Goal: Task Accomplishment & Management: Manage account settings

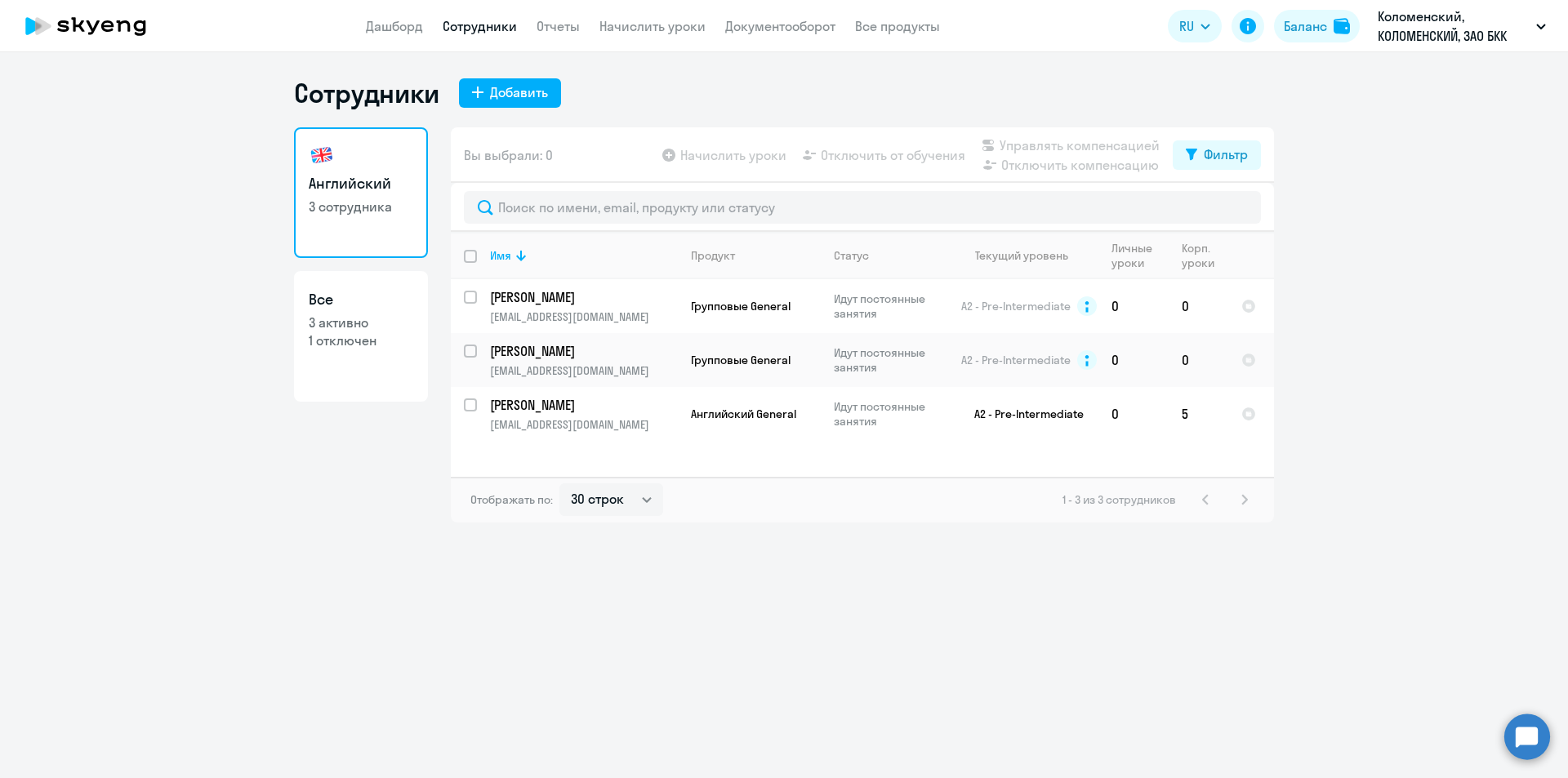
select select "30"
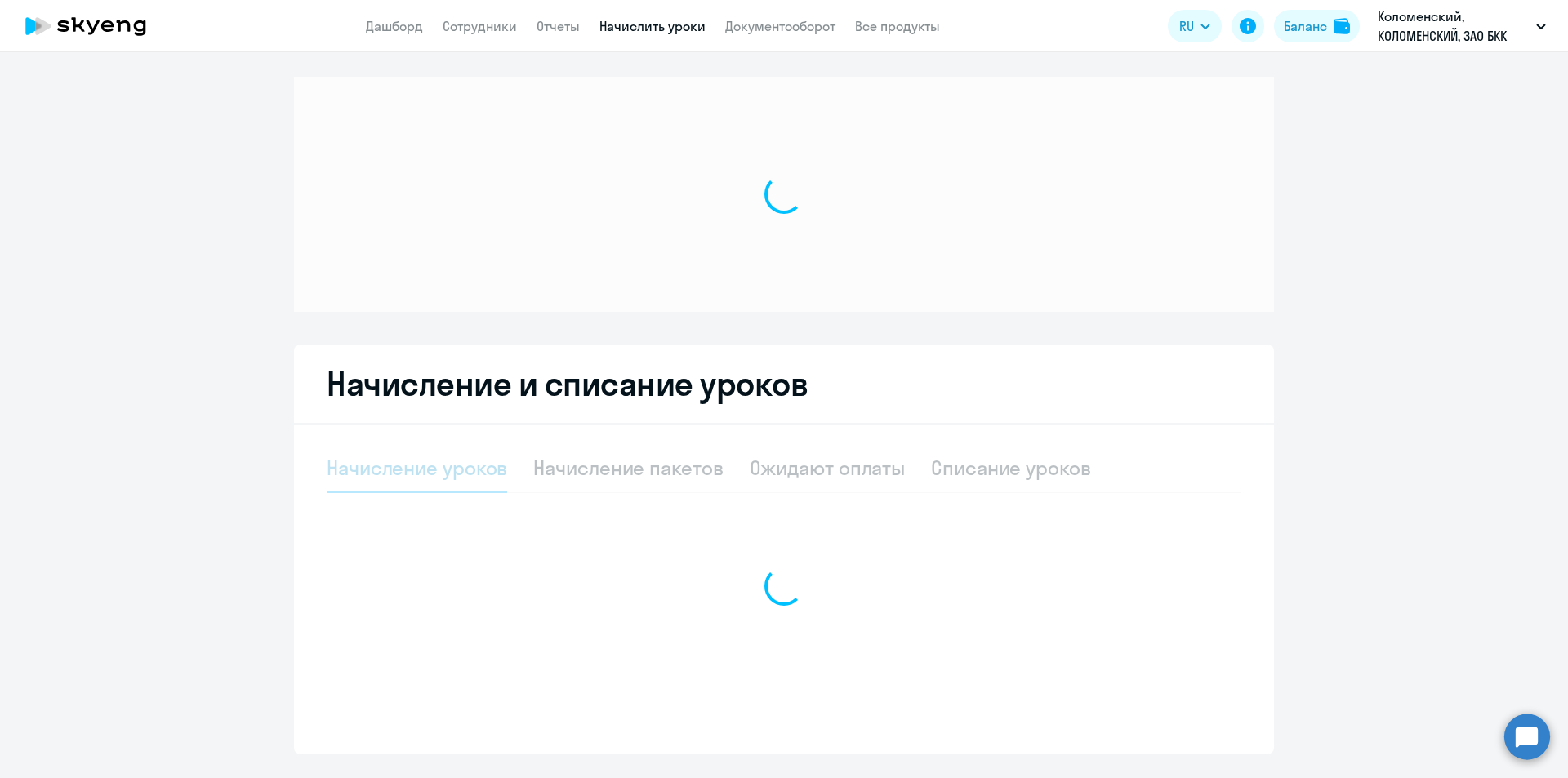
select select "10"
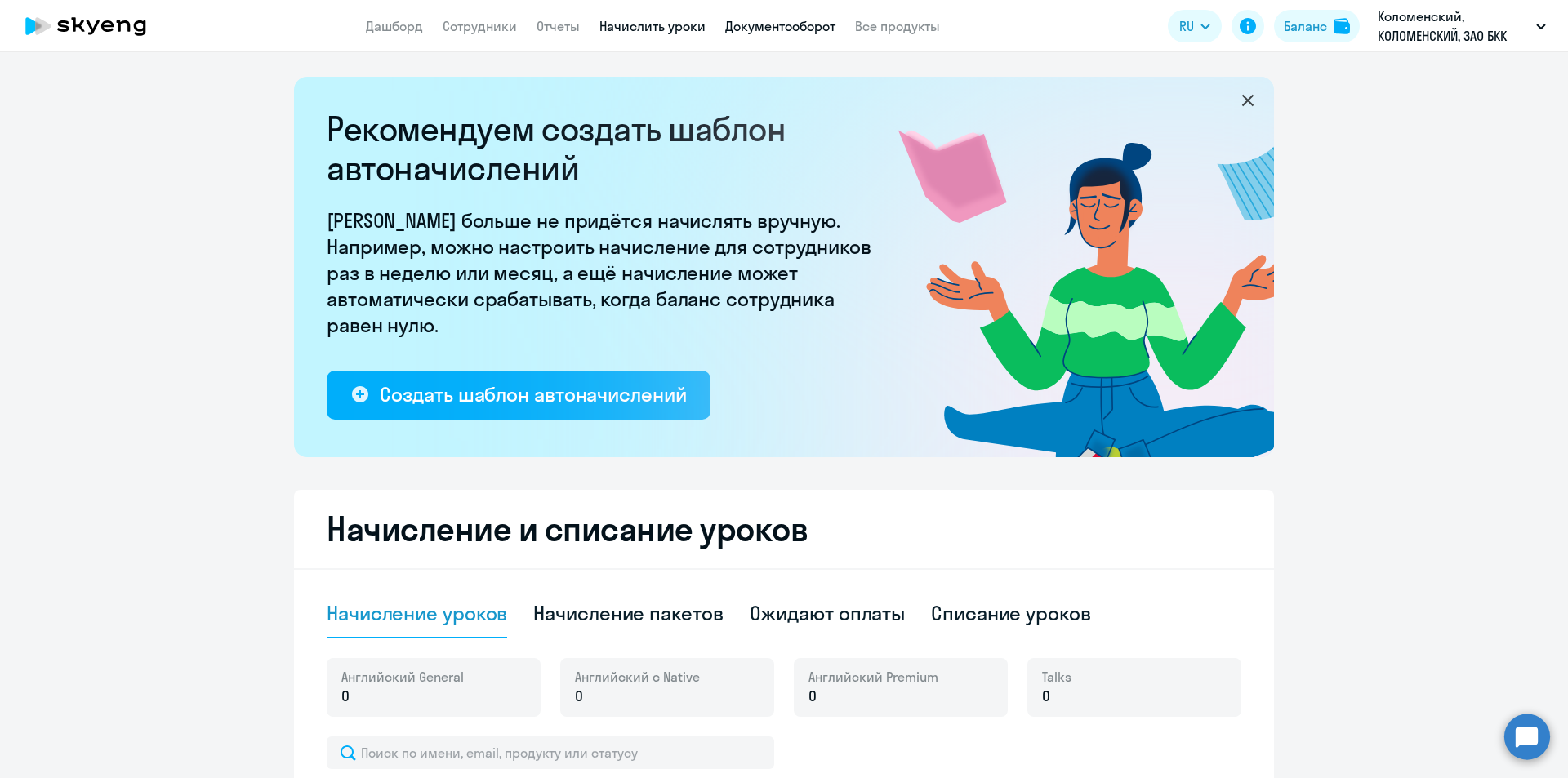
click at [770, 26] on link "Документооборот" at bounding box center [780, 26] width 110 height 16
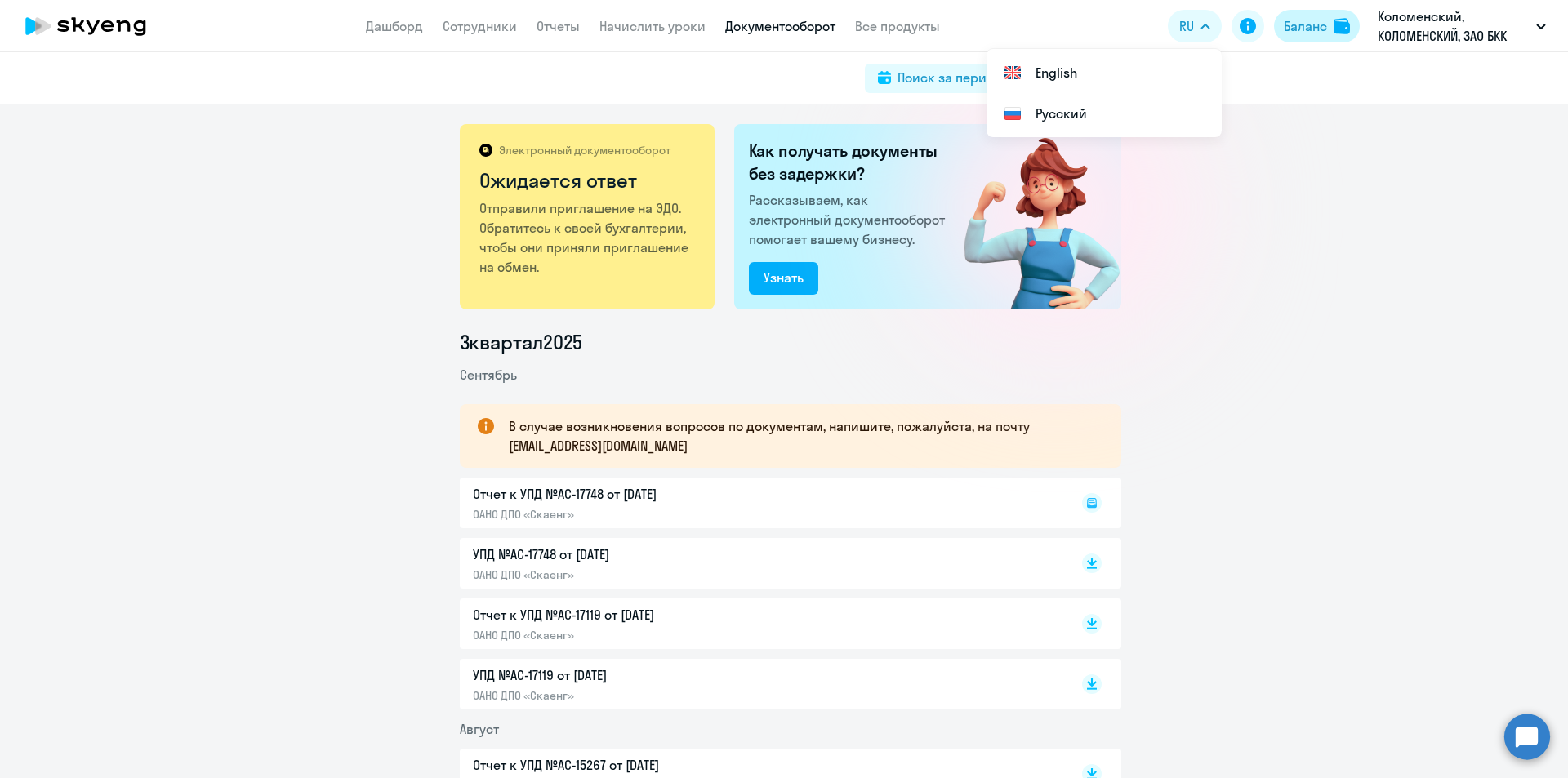
click at [1299, 29] on div "Баланс" at bounding box center [1306, 26] width 44 height 20
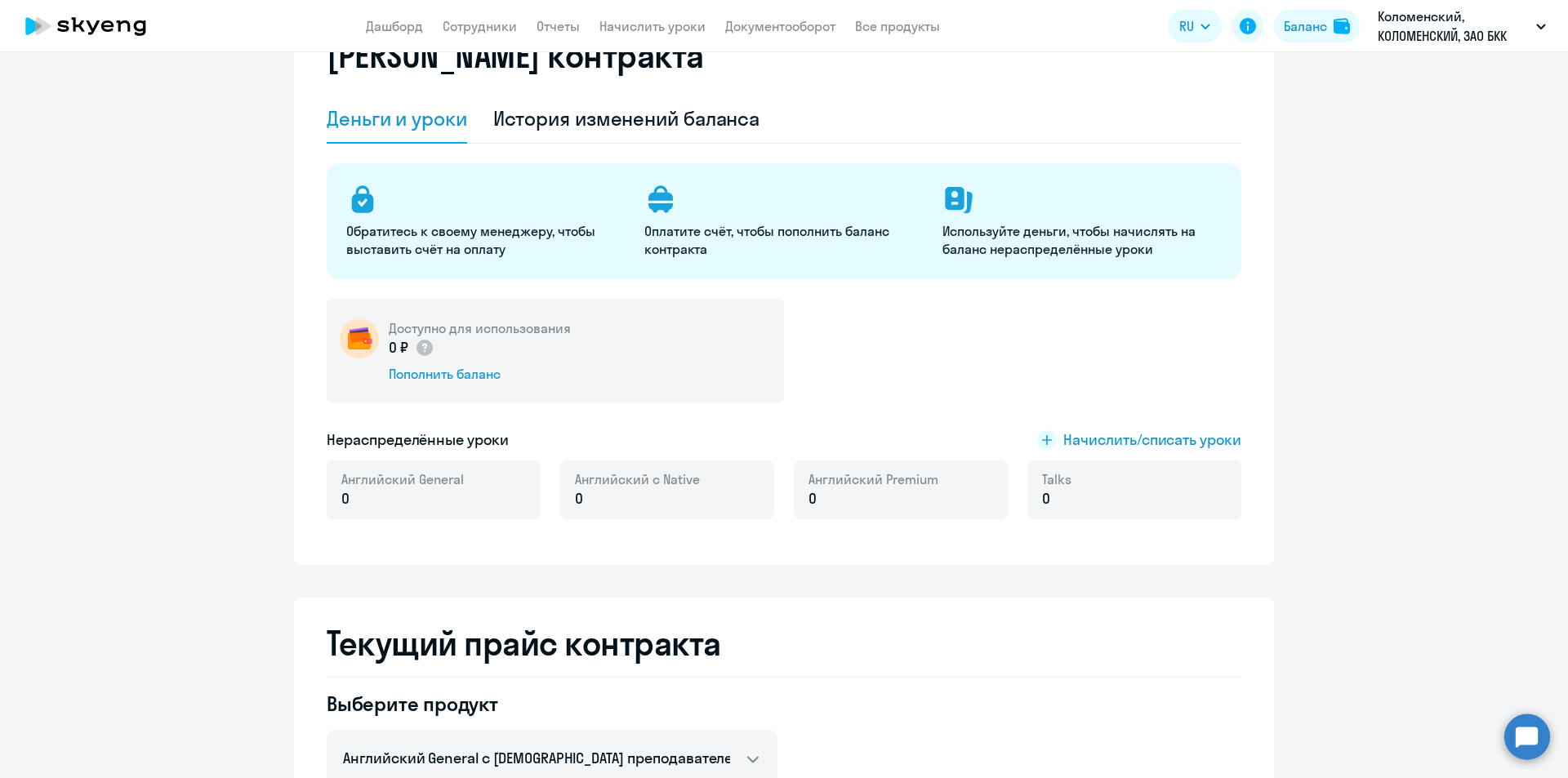
scroll to position [654, 0]
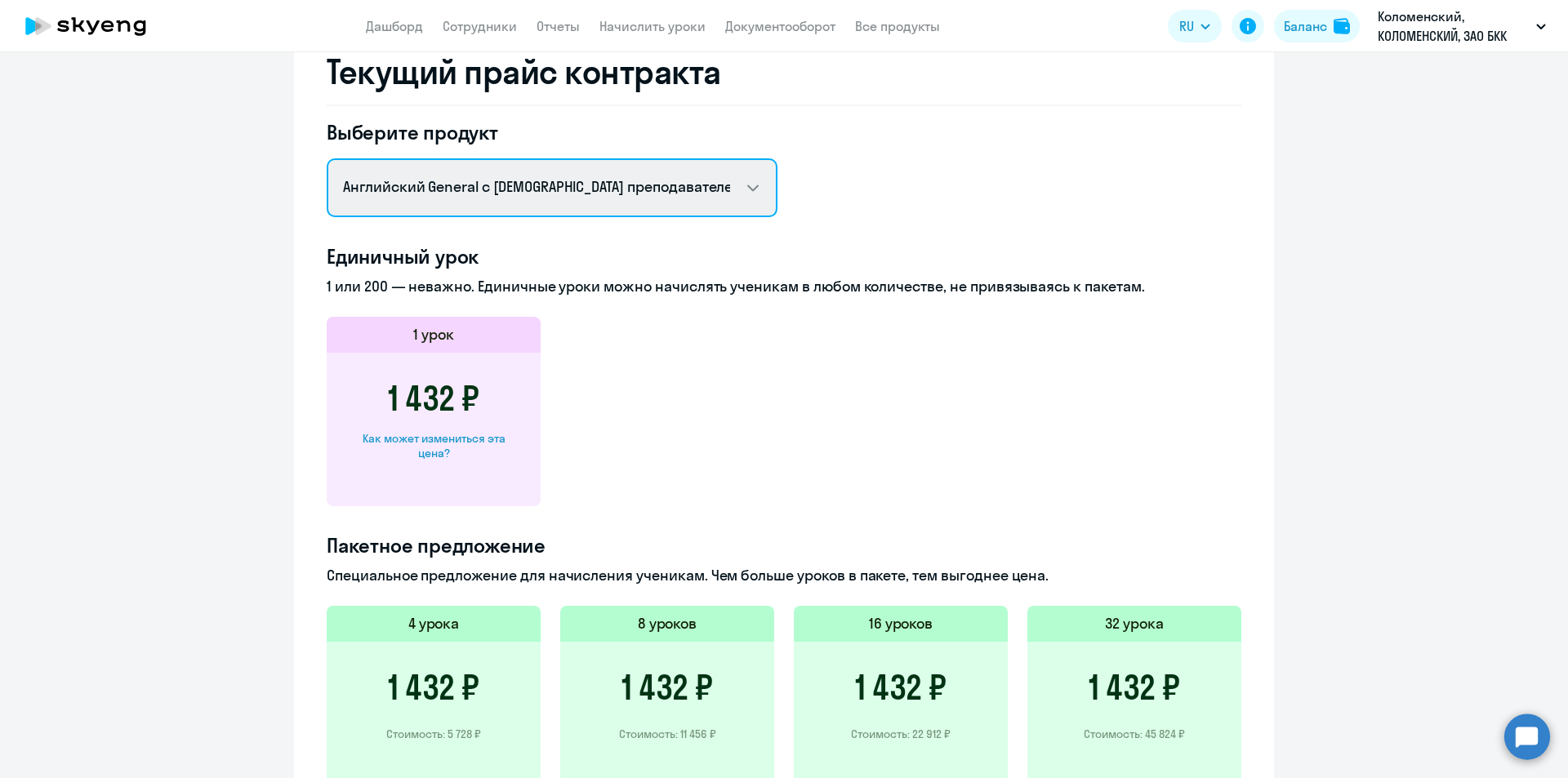
click at [558, 191] on select "Английский General с [DEMOGRAPHIC_DATA] преподавателем Английский General с [DE…" at bounding box center [551, 188] width 451 height 59
select select "english_group_not_native_speaker"
click at [326, 158] on select "Английский General с [DEMOGRAPHIC_DATA] преподавателем Английский General с [DE…" at bounding box center [551, 188] width 451 height 59
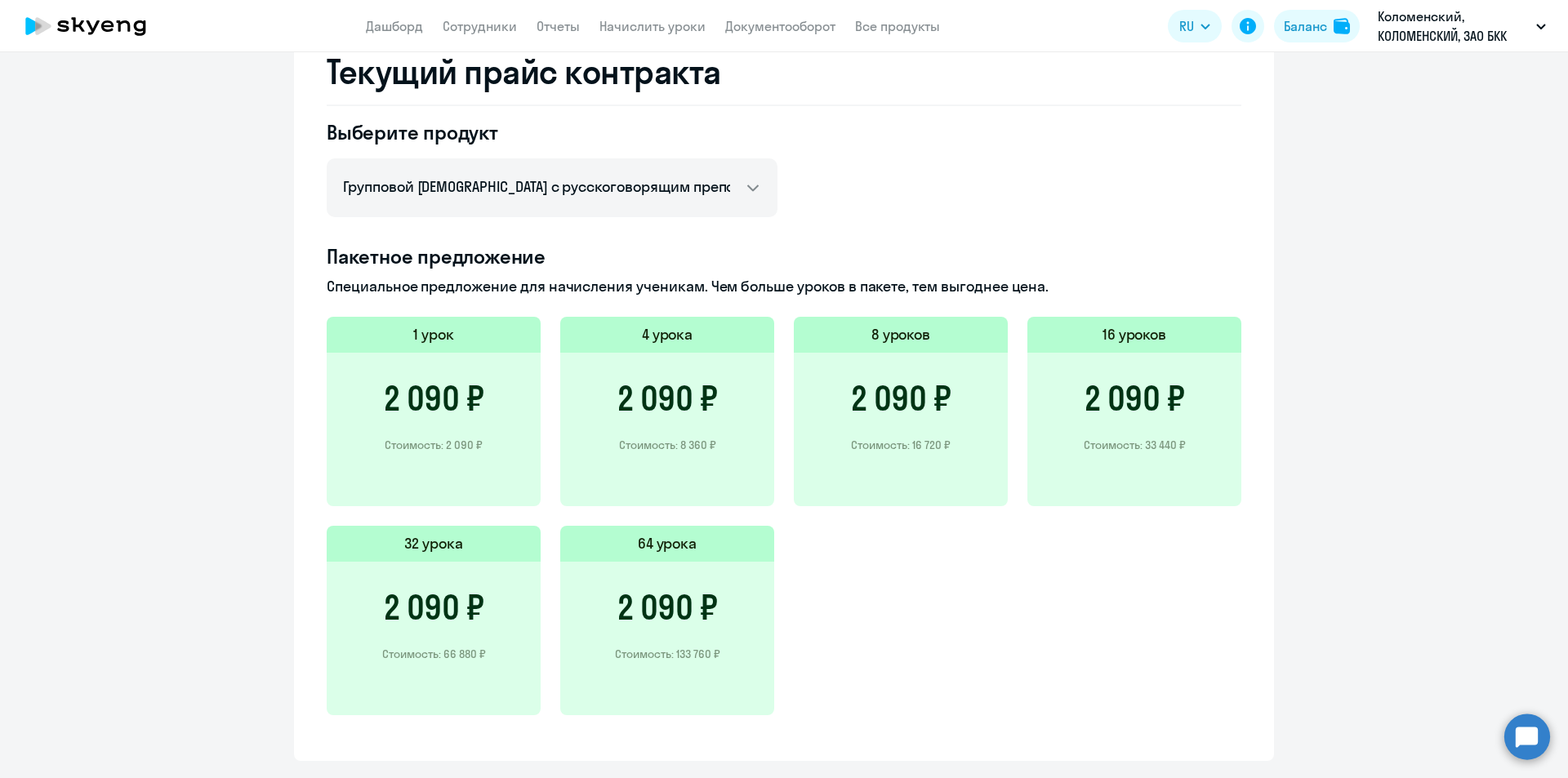
click at [470, 595] on h3 "2 090 ₽" at bounding box center [434, 607] width 101 height 39
click at [1524, 741] on circle at bounding box center [1526, 736] width 45 height 45
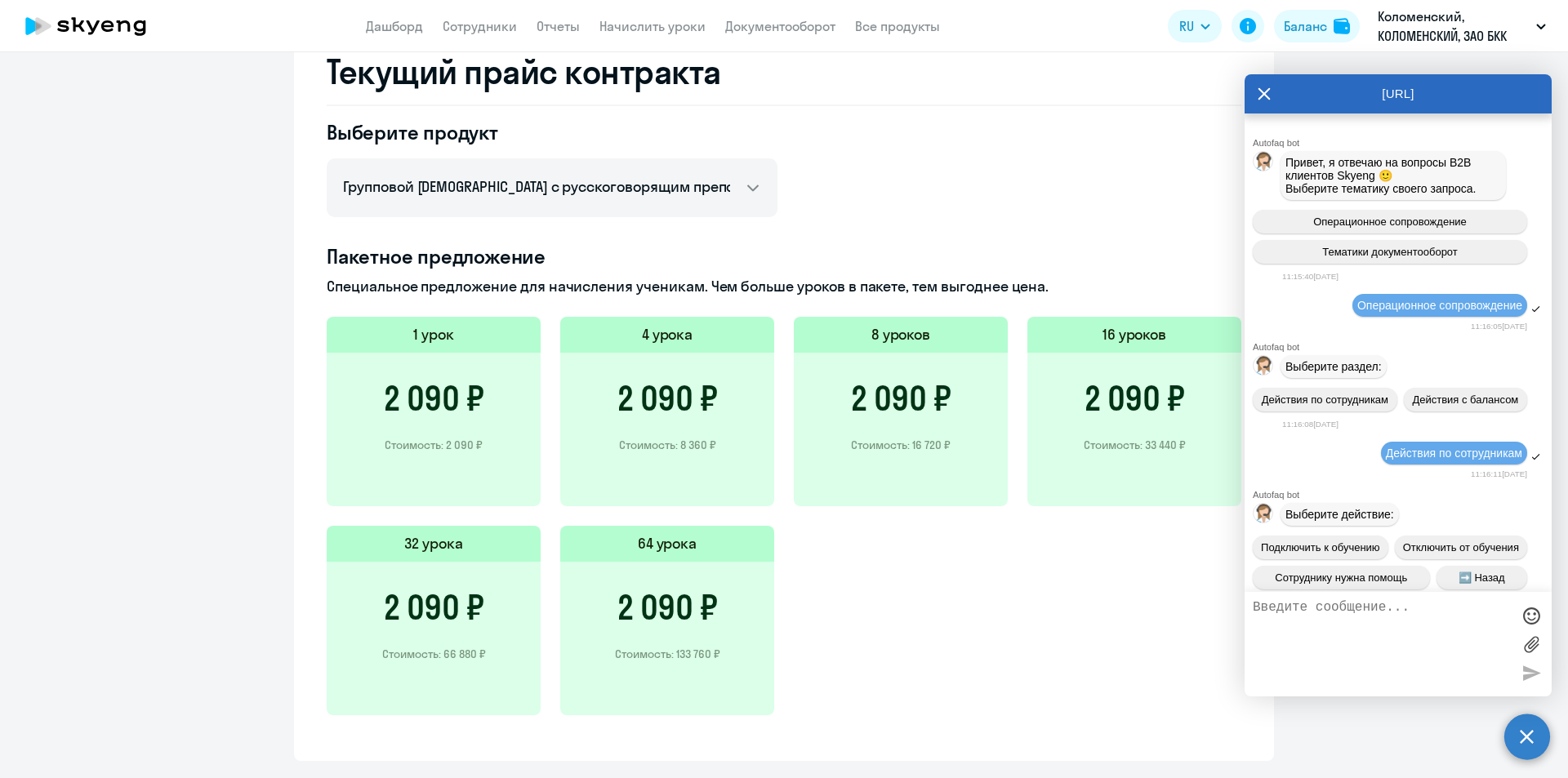
scroll to position [16844, 0]
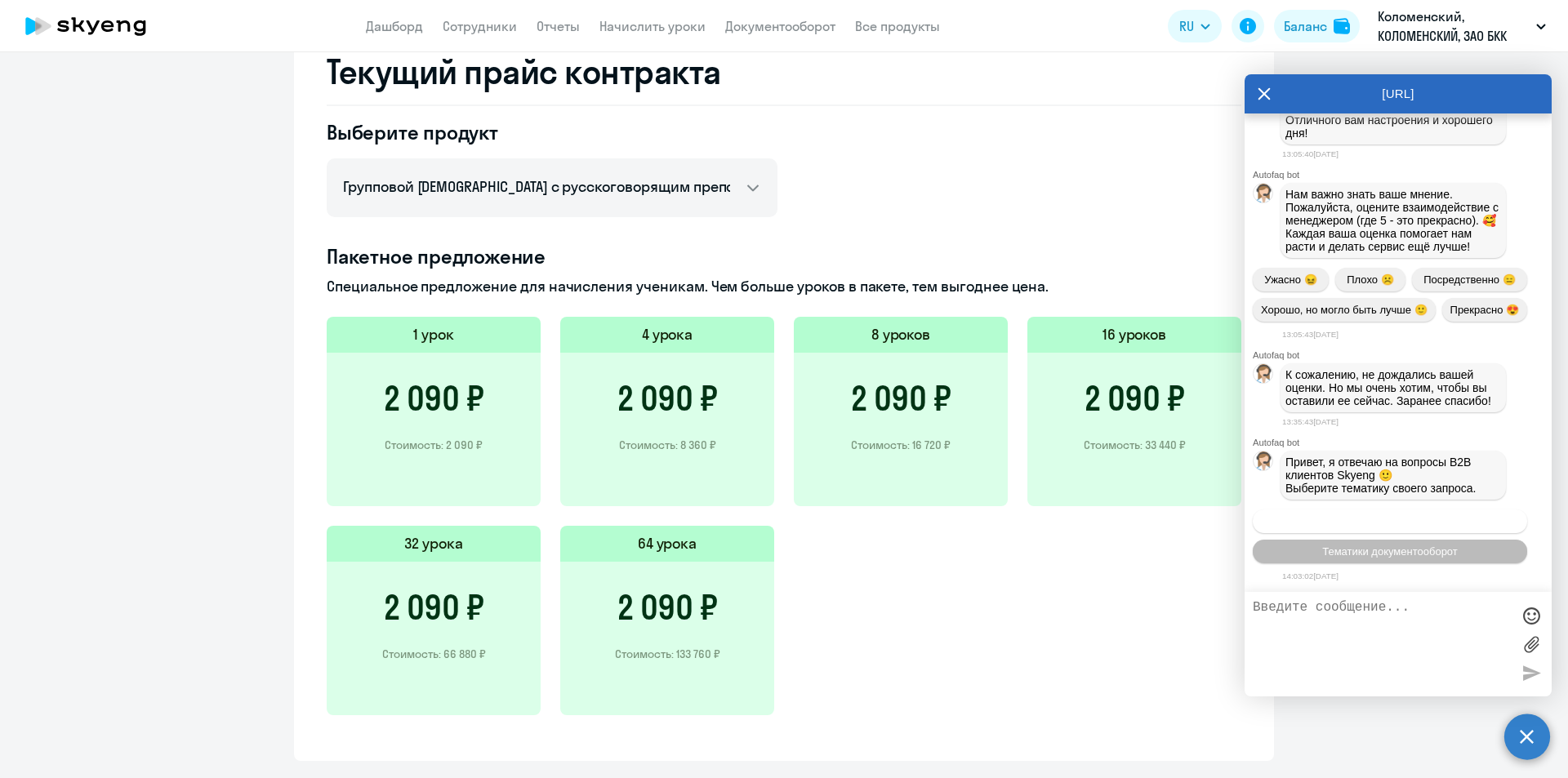
click at [1332, 518] on span "Операционное сопровождение" at bounding box center [1390, 521] width 154 height 12
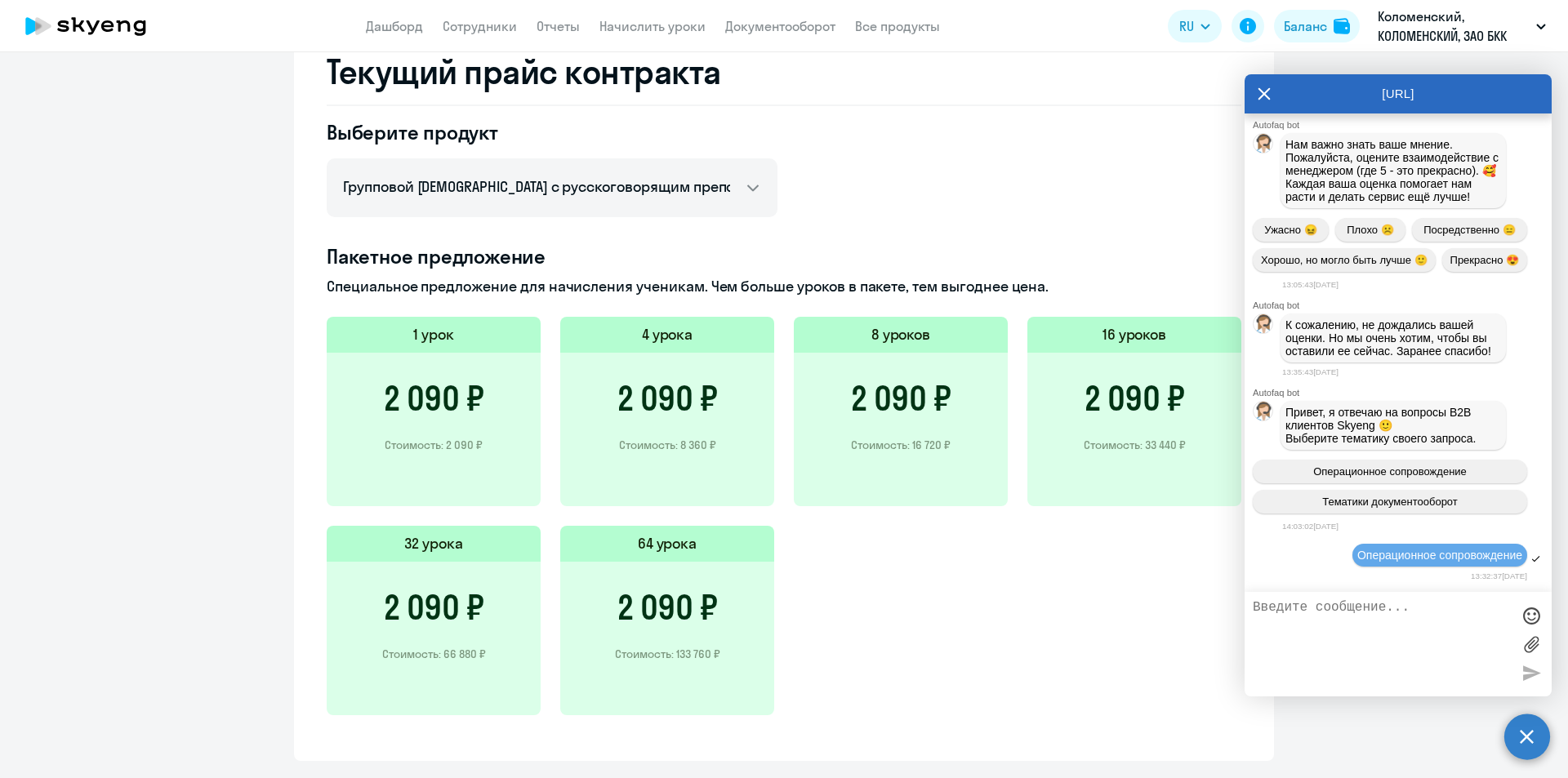
scroll to position [17022, 0]
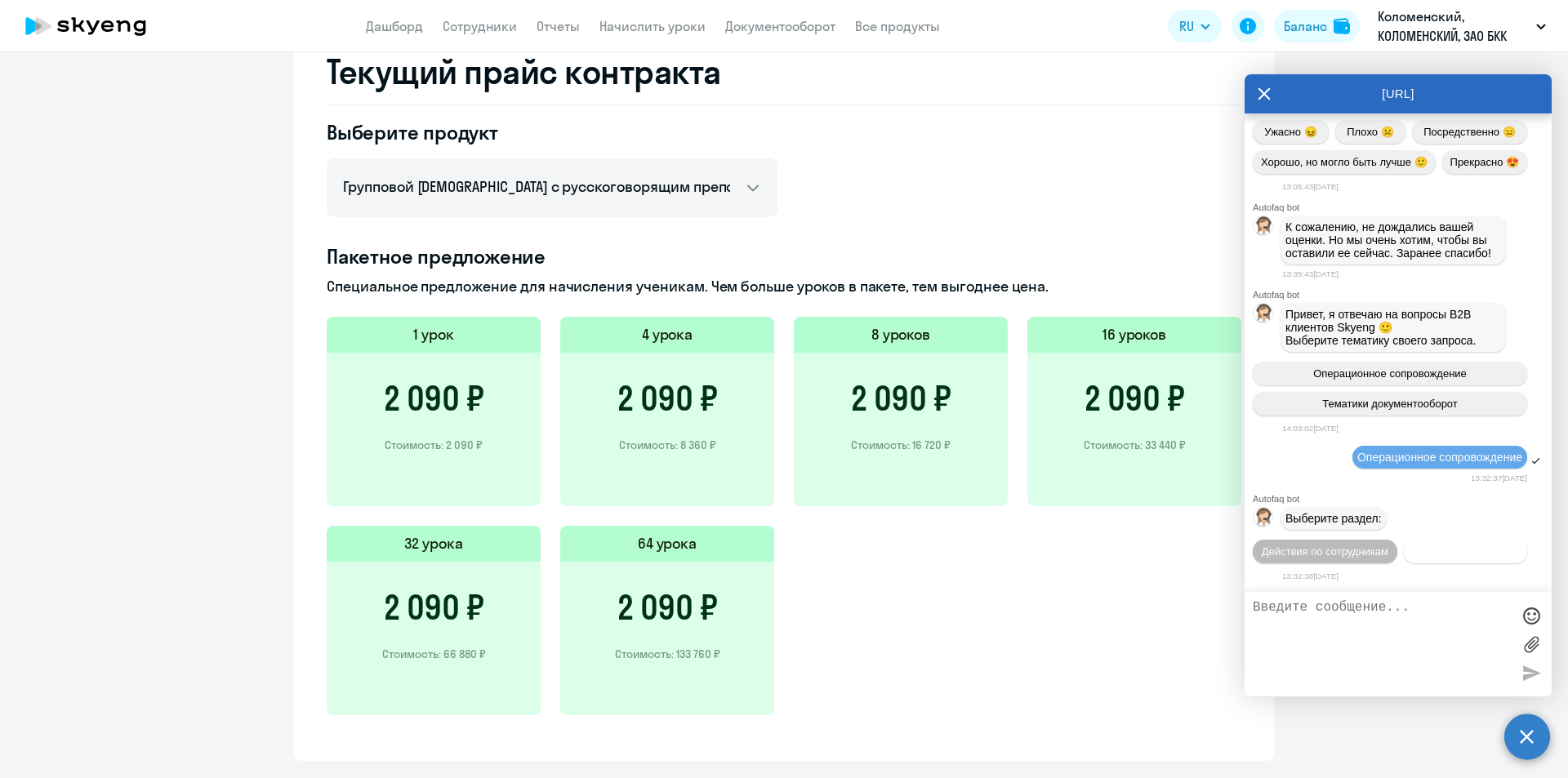
click at [1412, 553] on span "Действия с балансом" at bounding box center [1465, 551] width 106 height 12
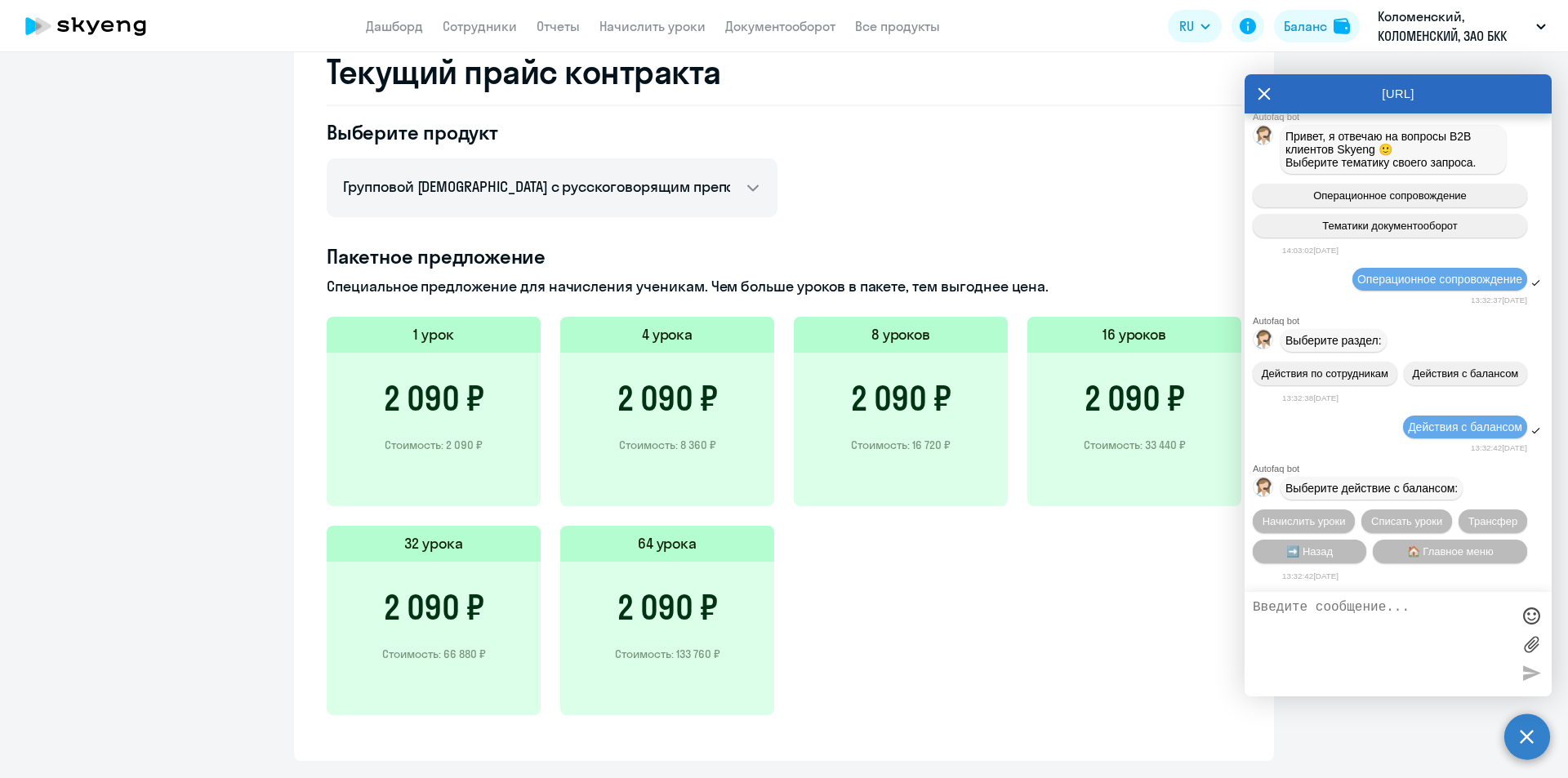
scroll to position [17201, 0]
click at [1307, 515] on span "Начислить уроки" at bounding box center [1305, 521] width 84 height 12
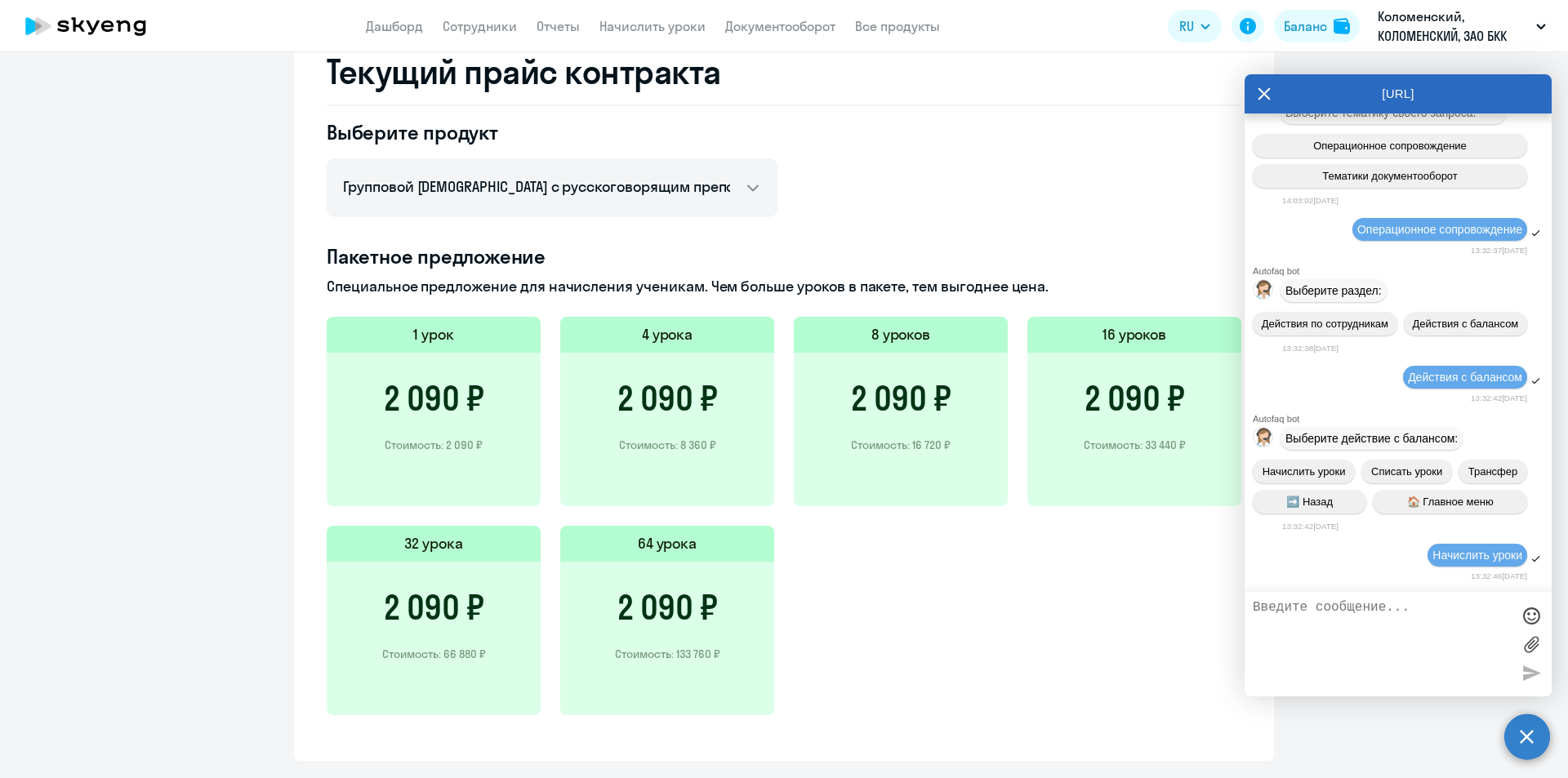
scroll to position [17411, 0]
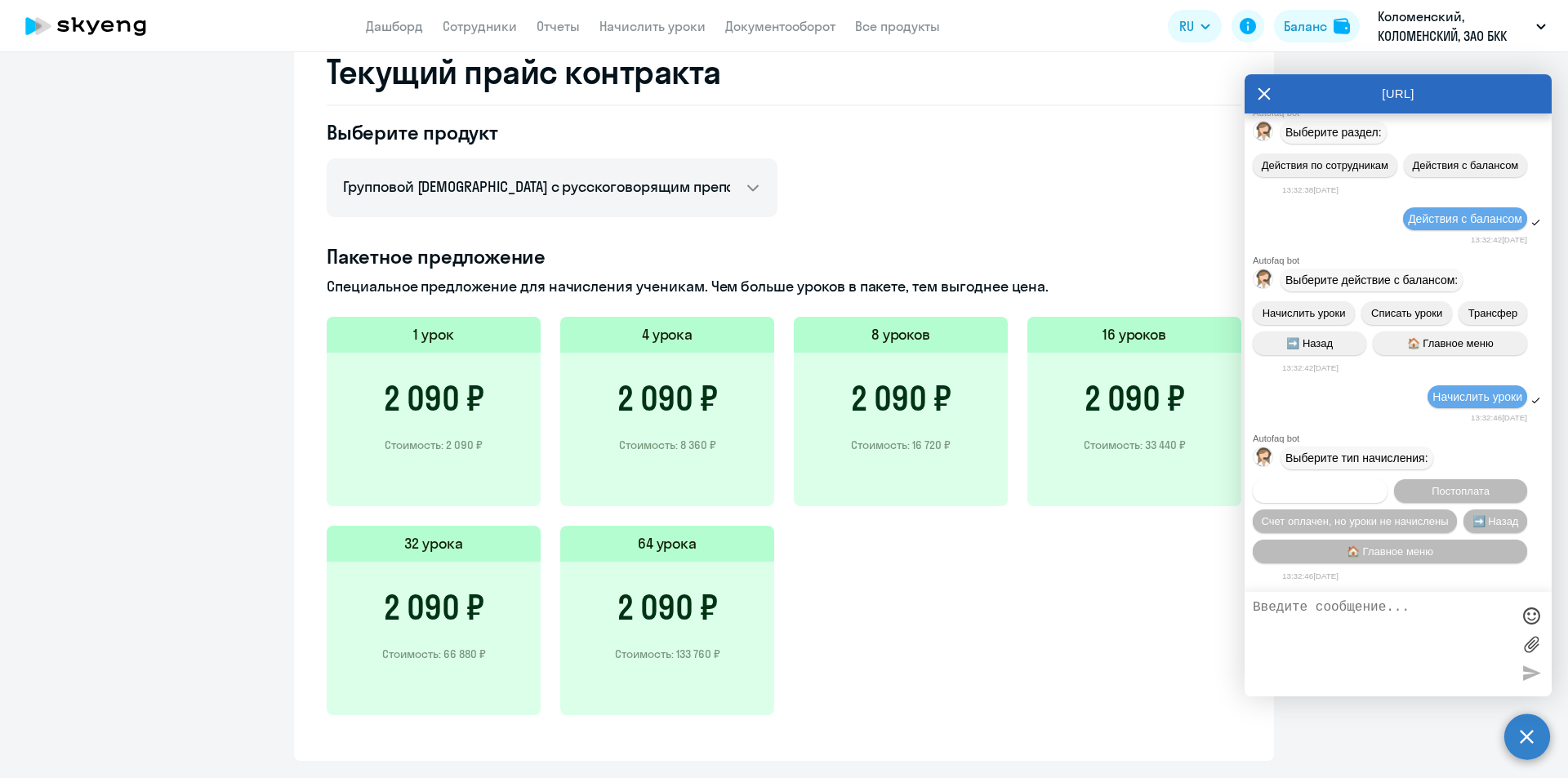
click at [1314, 492] on span "Предоплата" at bounding box center [1320, 491] width 60 height 12
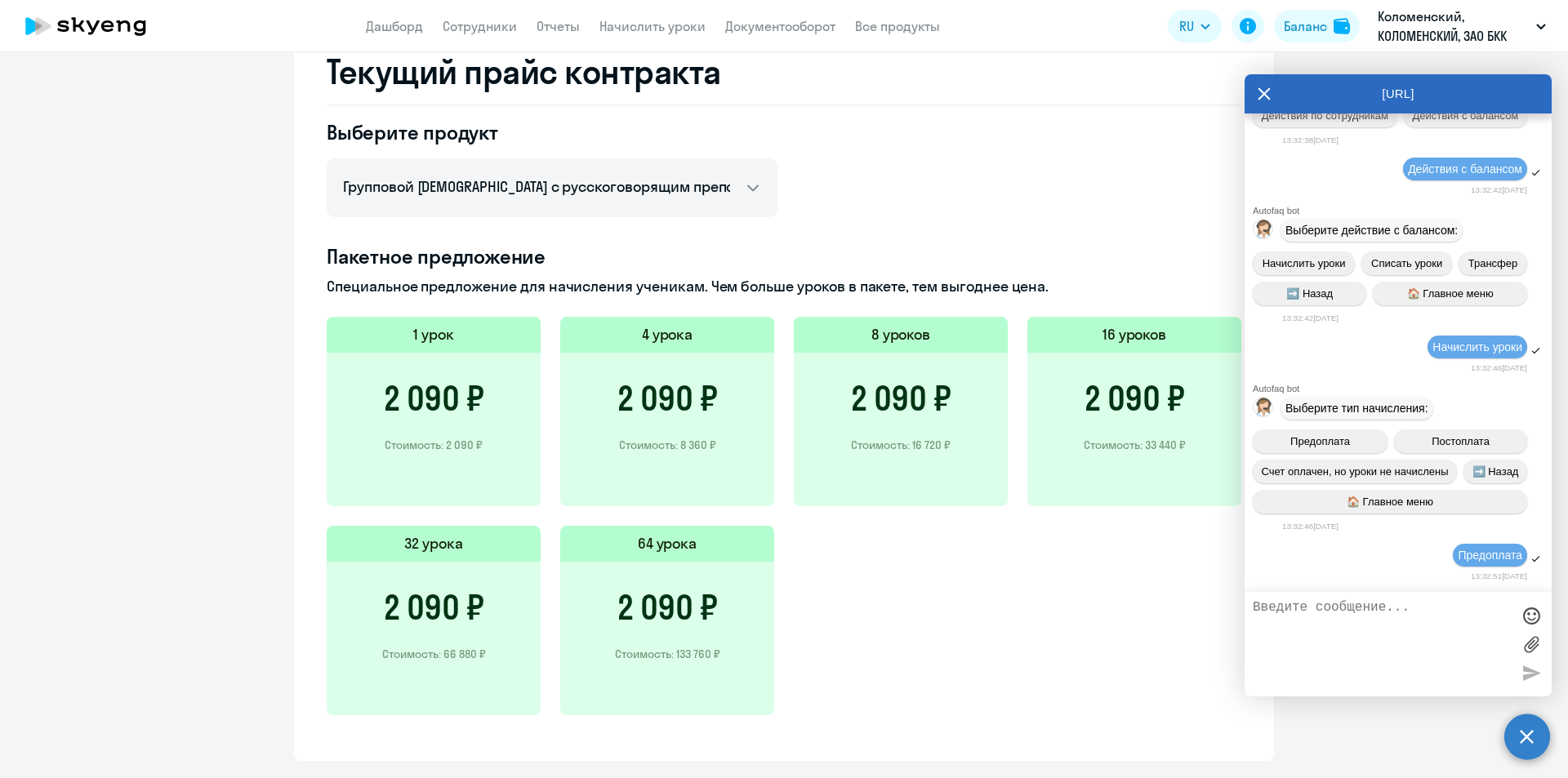
scroll to position [17623, 0]
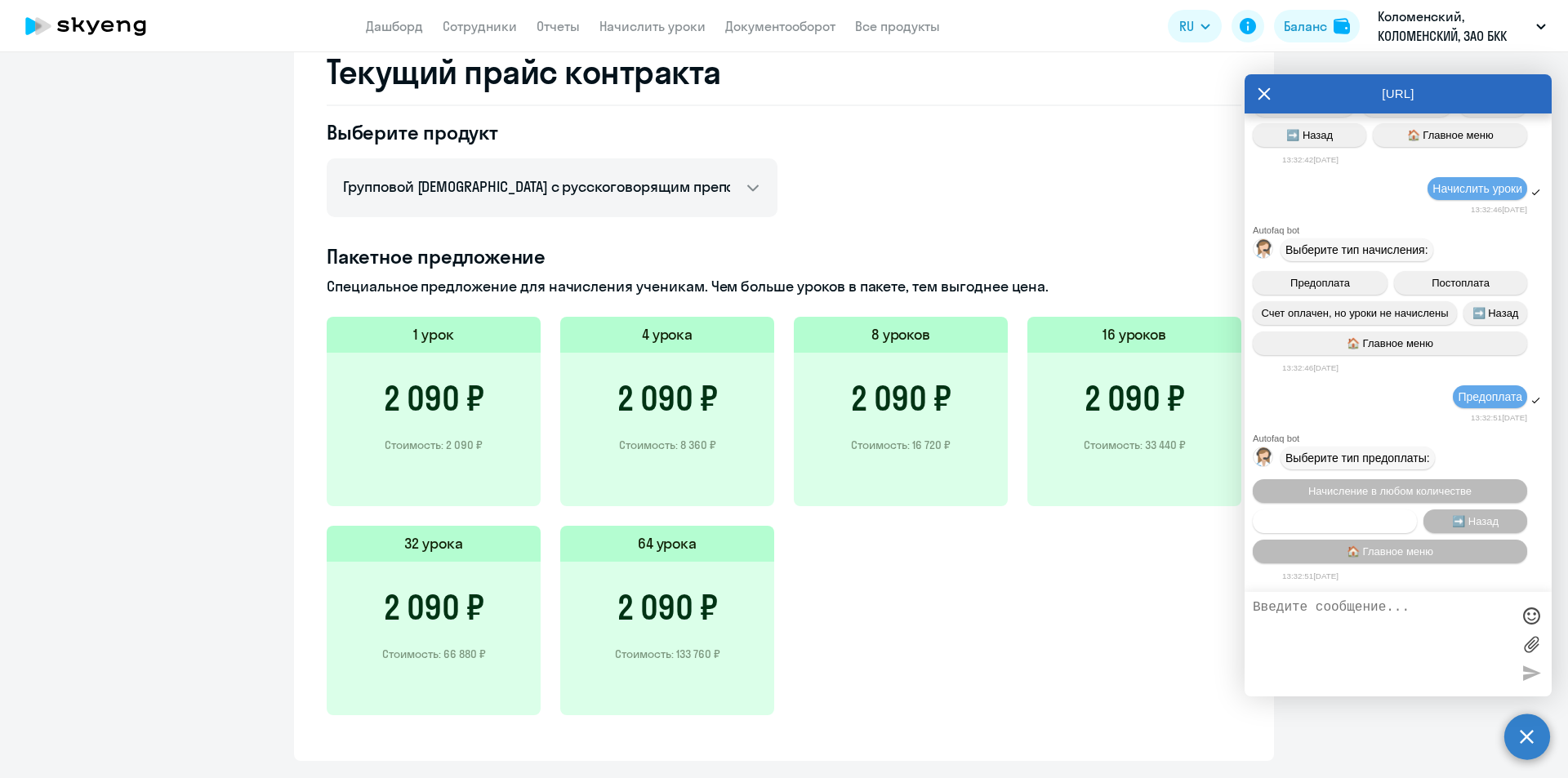
click at [1339, 515] on span "Пакетное начисление" at bounding box center [1335, 521] width 108 height 12
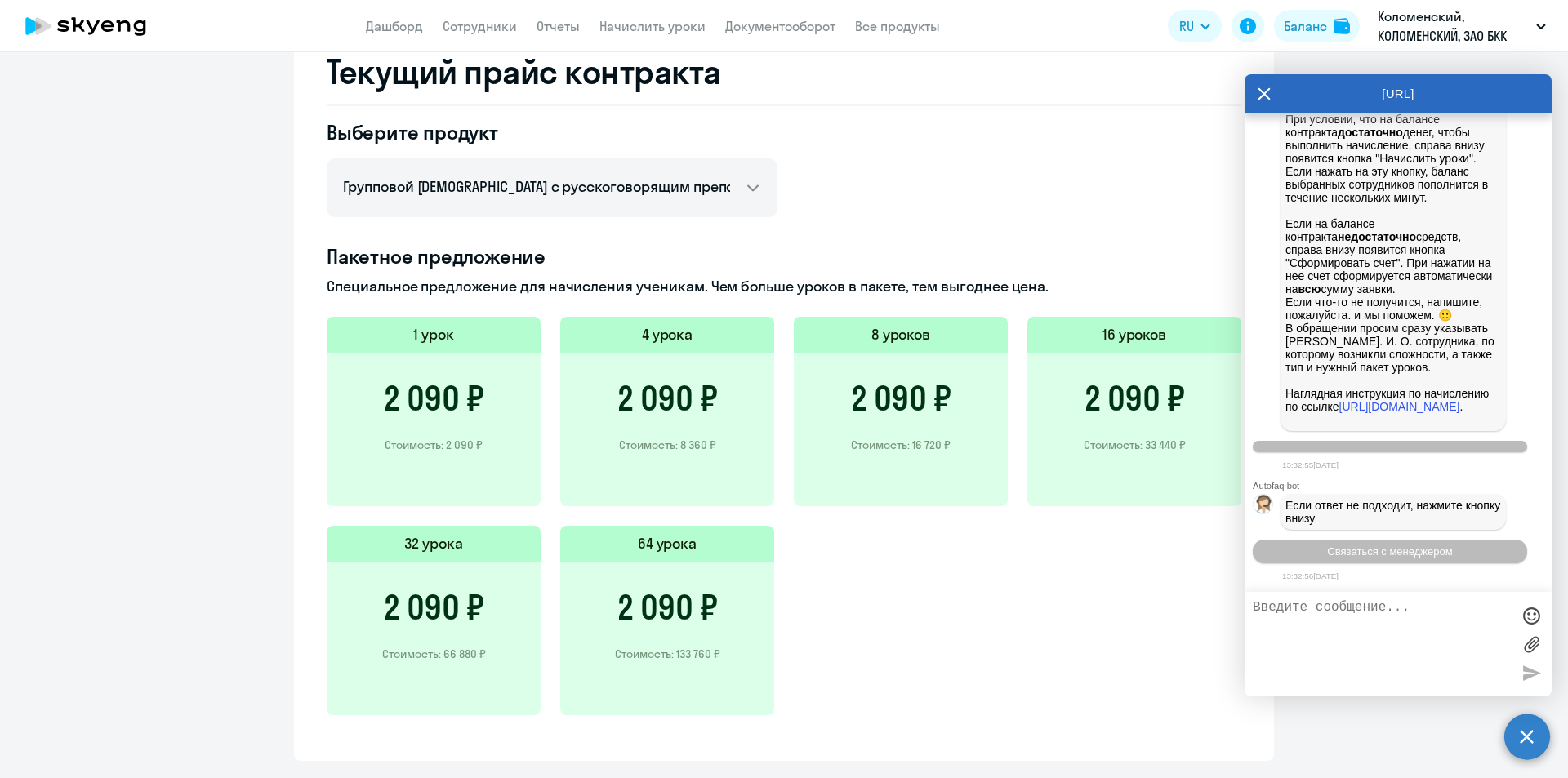
scroll to position [18473, 0]
click at [1369, 550] on span "Связаться с менеджером" at bounding box center [1389, 551] width 125 height 12
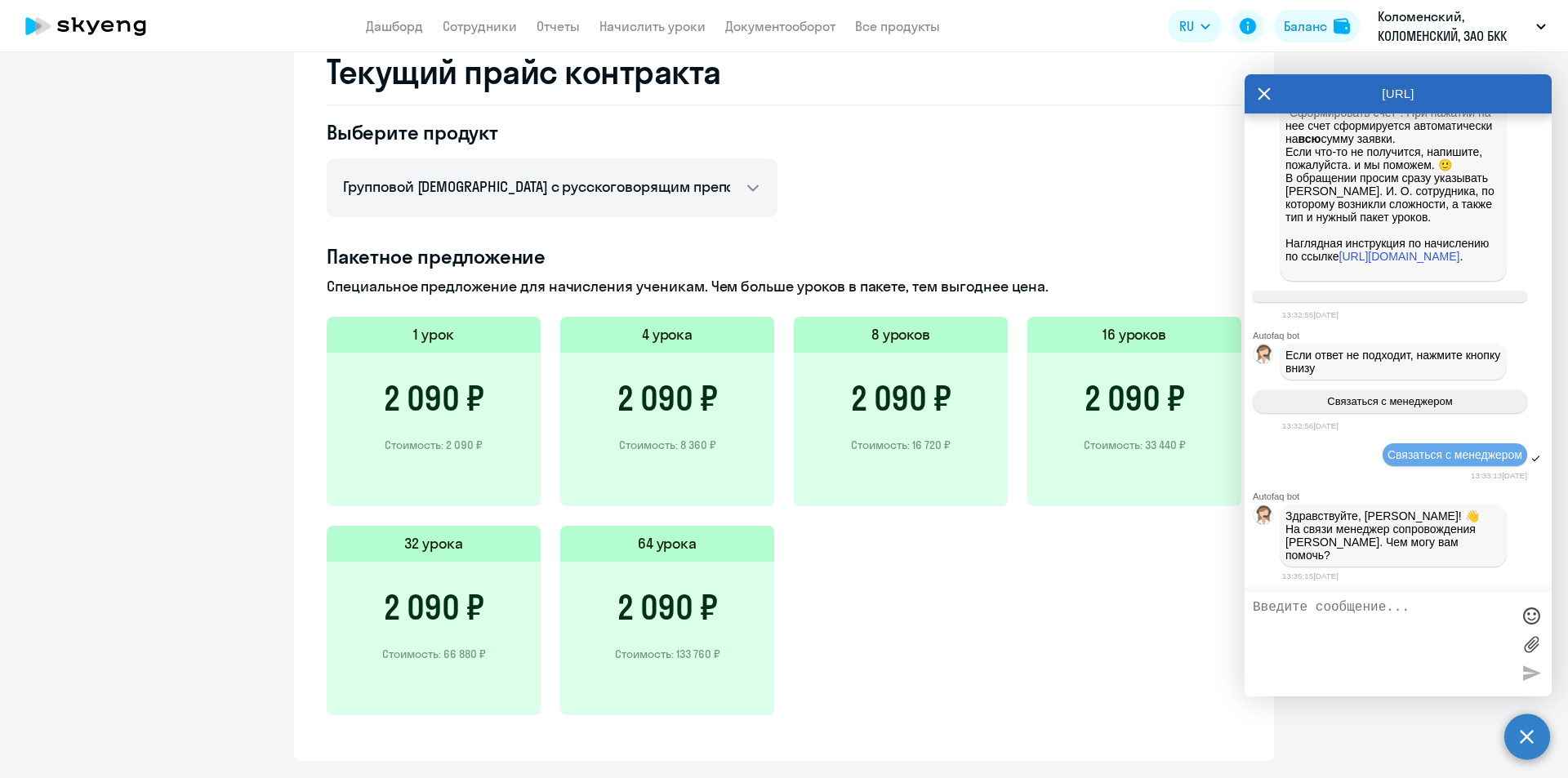
scroll to position [18612, 0]
click at [1458, 620] on textarea at bounding box center [1382, 644] width 258 height 88
type textarea "[PERSON_NAME], добрый день! Мы хотели бы пополнить баланс групповых уроков. Мож…"
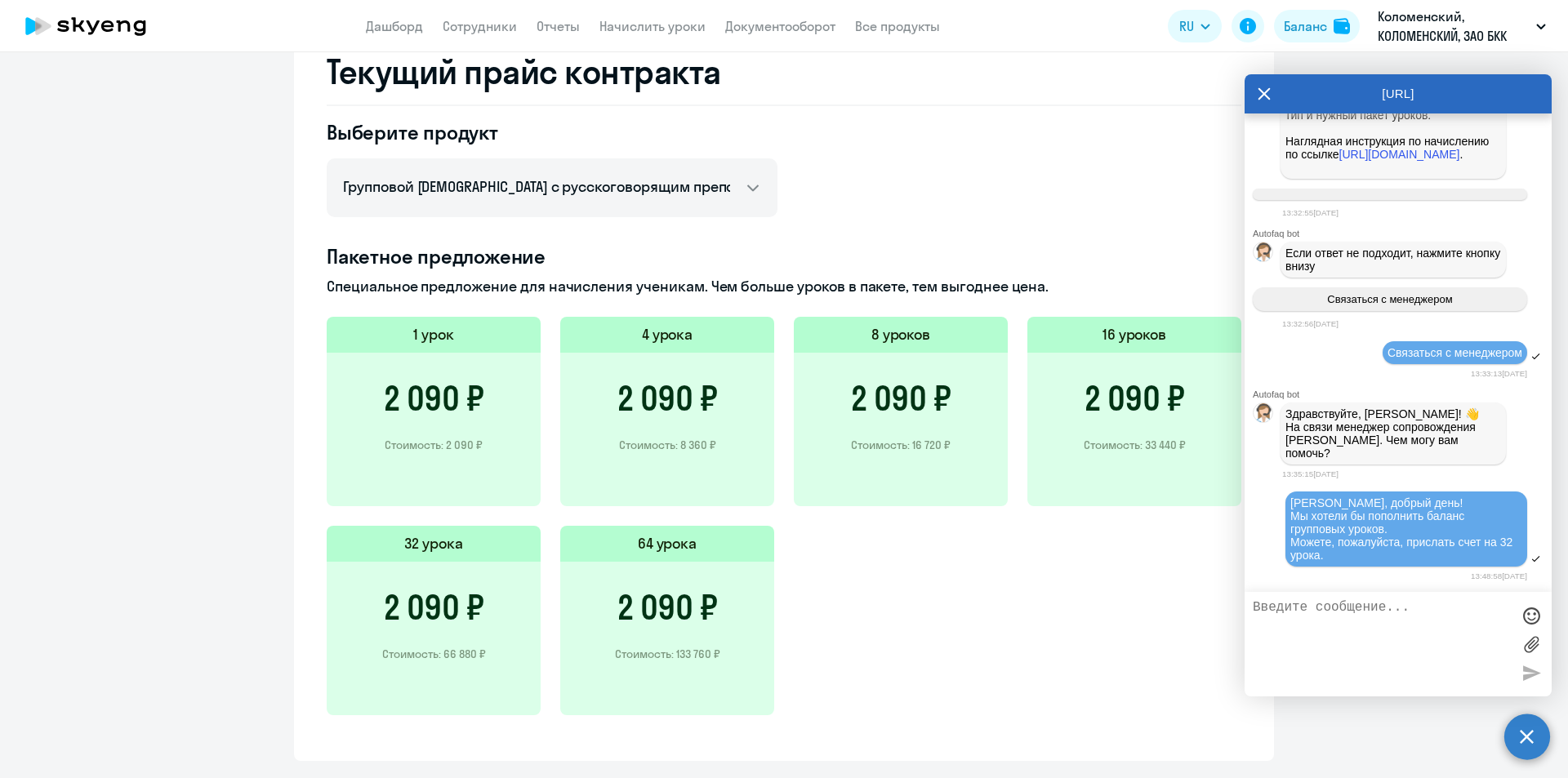
scroll to position [18715, 0]
click at [836, 195] on div "Выберите продукт Английский General с русскоговорящим преподавателем Английский…" at bounding box center [784, 427] width 914 height 615
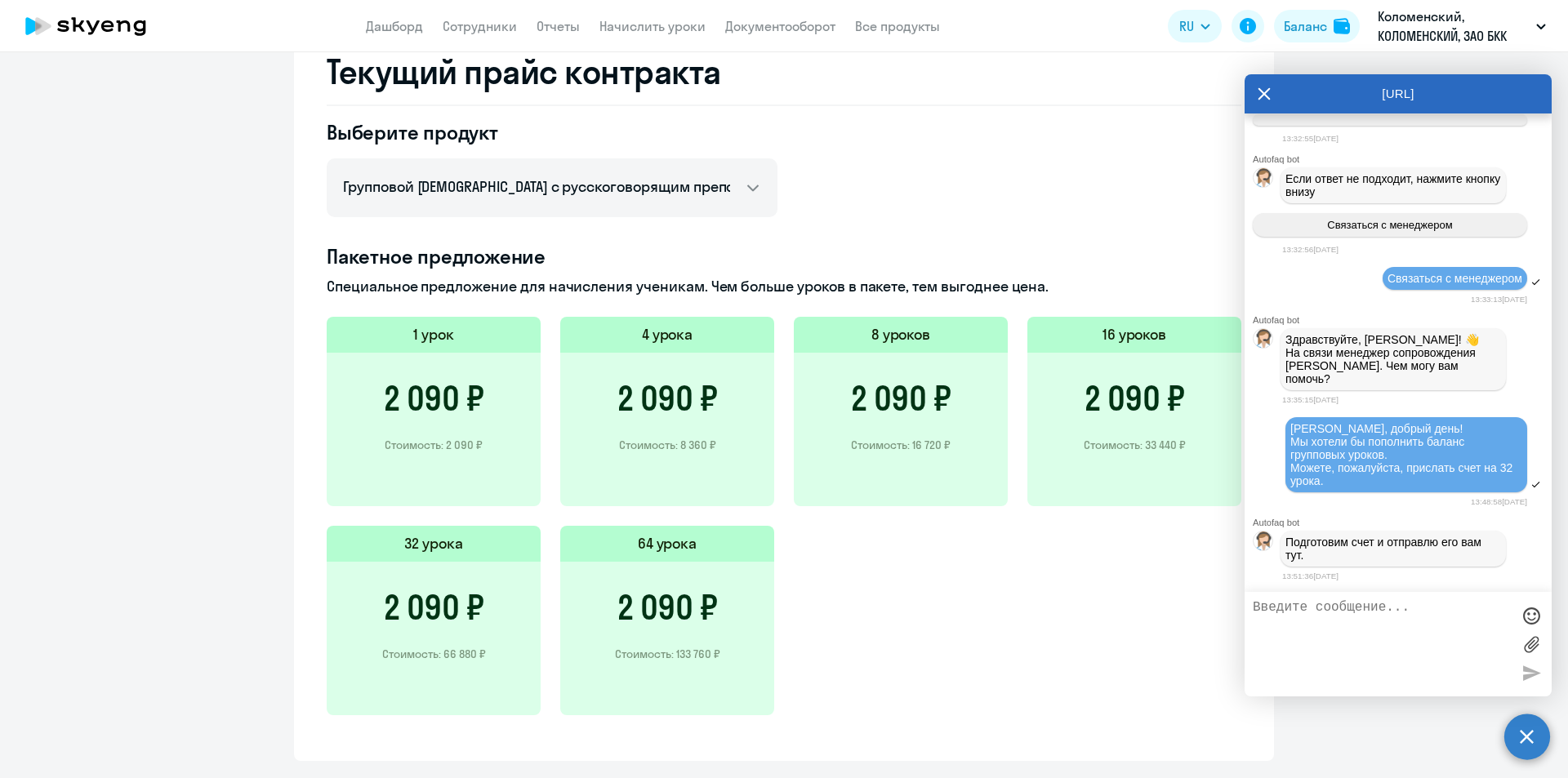
scroll to position [18789, 0]
click at [1349, 610] on textarea at bounding box center [1382, 644] width 258 height 88
type textarea "Спасибо, буду ждать!"
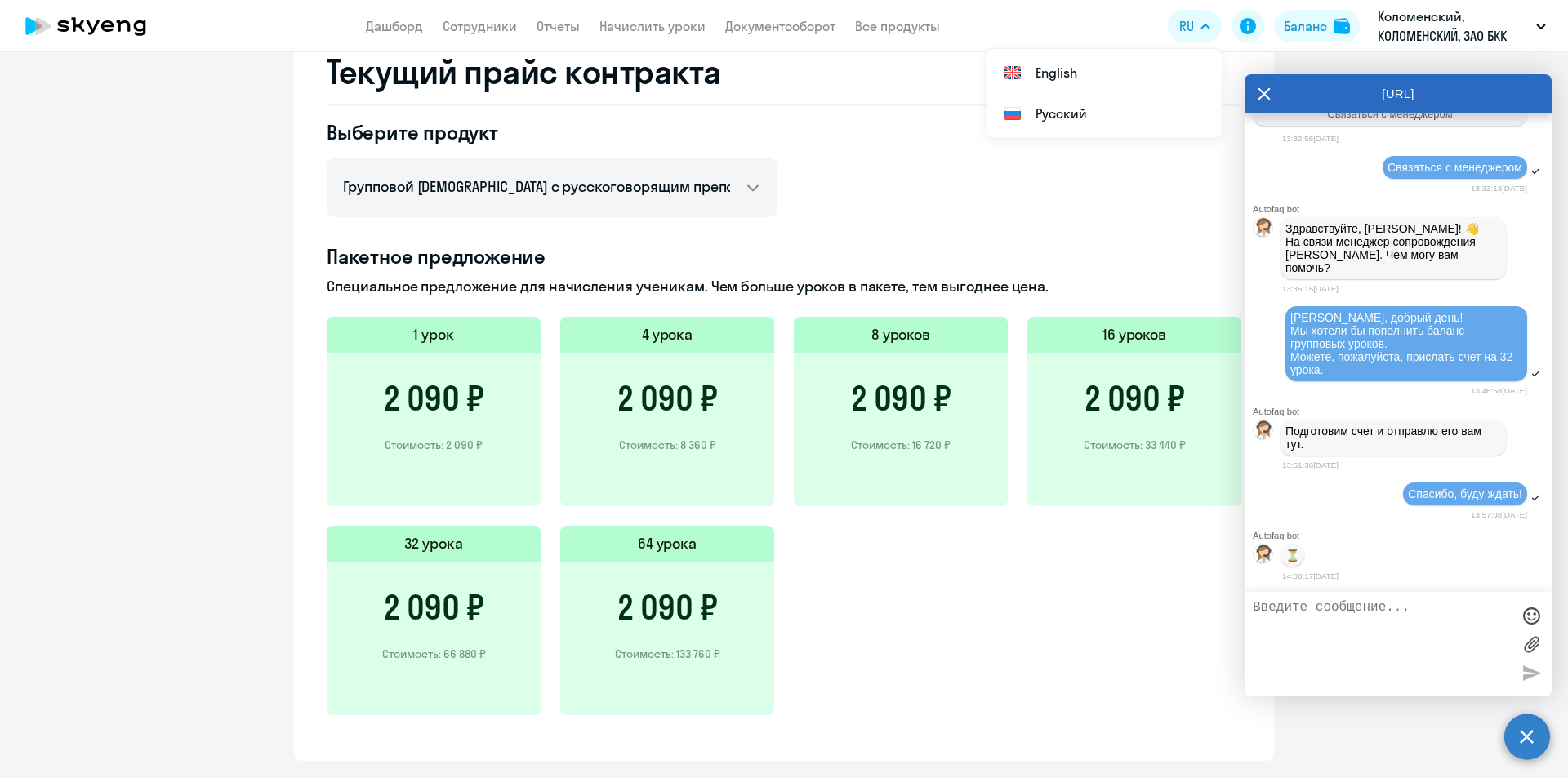
scroll to position [18902, 0]
